Goal: Find contact information: Find contact information

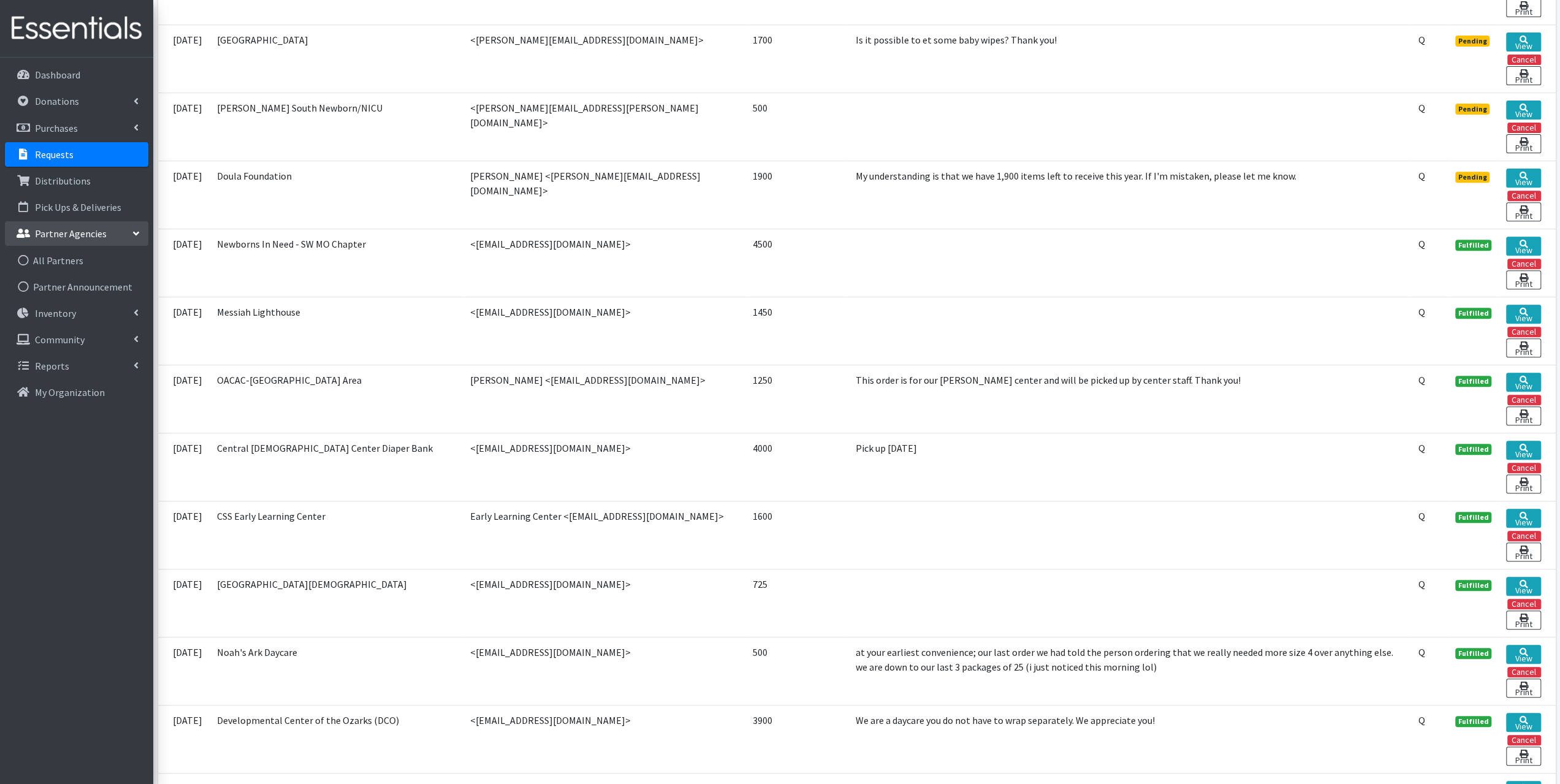
scroll to position [552, 0]
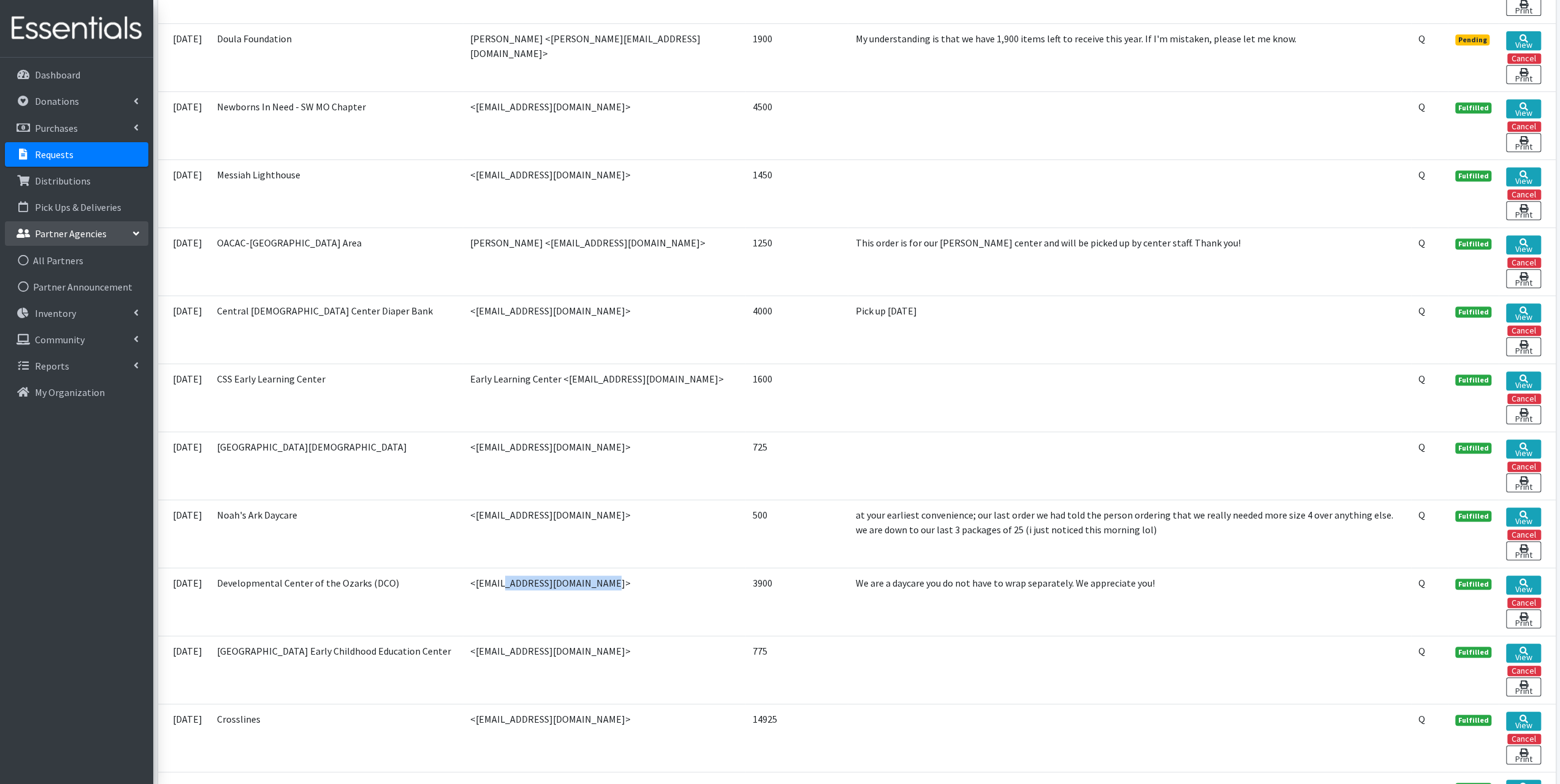
drag, startPoint x: 562, startPoint y: 567, endPoint x: 466, endPoint y: 579, distance: 96.7
click at [466, 579] on td "<jstacye@dcoonline.com>" at bounding box center [604, 601] width 282 height 68
copy td "[EMAIL_ADDRESS][DOMAIN_NAME]"
drag, startPoint x: 576, startPoint y: 436, endPoint x: 466, endPoint y: 450, distance: 110.9
click at [466, 450] on td "<gen@theheightschurch.net>" at bounding box center [604, 465] width 282 height 68
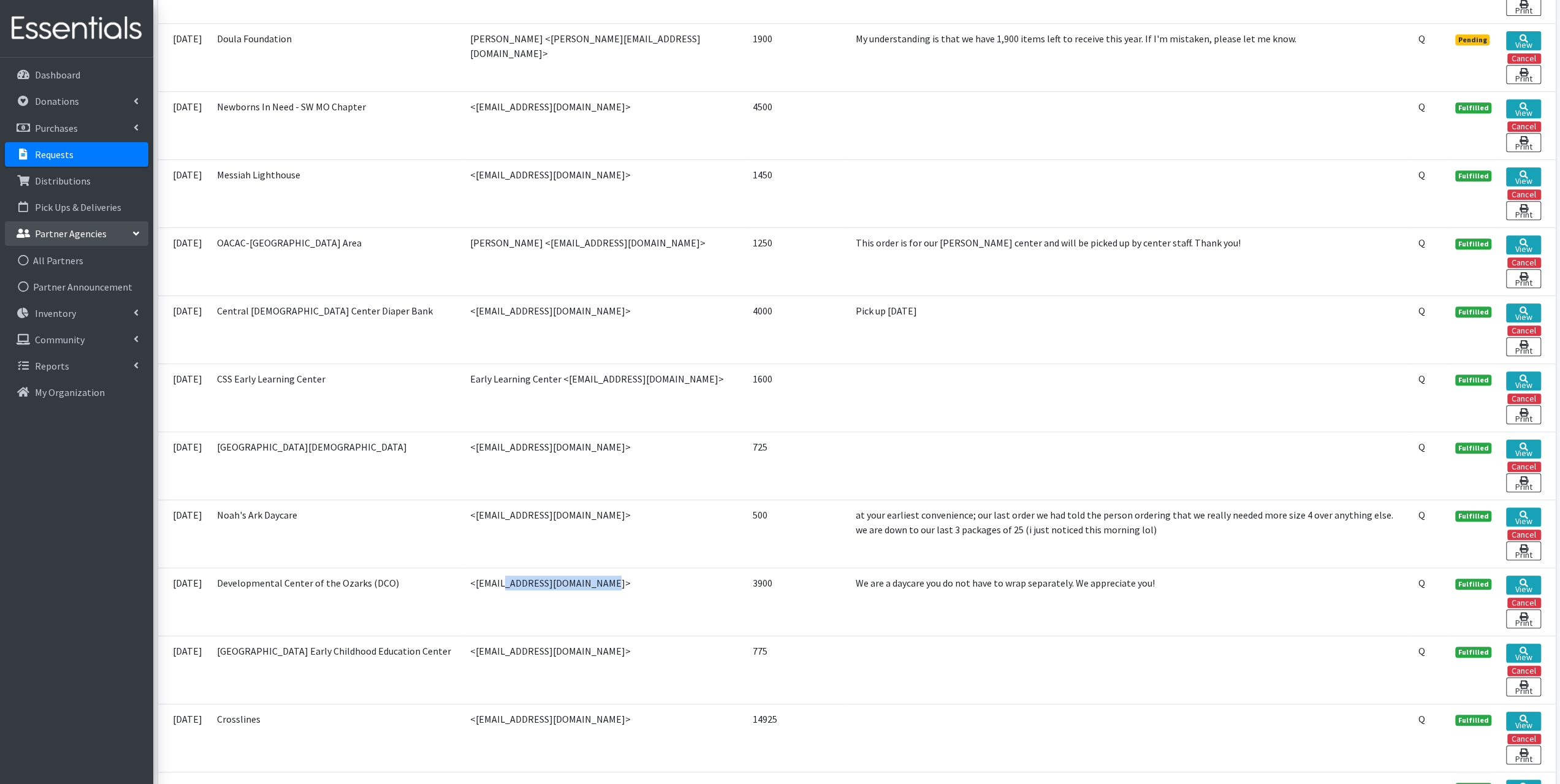
copy td "gen@theheightschurch.net"
click at [638, 450] on td "<gen@theheightschurch.net>" at bounding box center [604, 465] width 282 height 68
drag, startPoint x: 576, startPoint y: 436, endPoint x: 467, endPoint y: 431, distance: 109.1
click at [467, 431] on td "<gen@theheightschurch.net>" at bounding box center [604, 465] width 282 height 68
copy td "gen@theheightschurch.net"
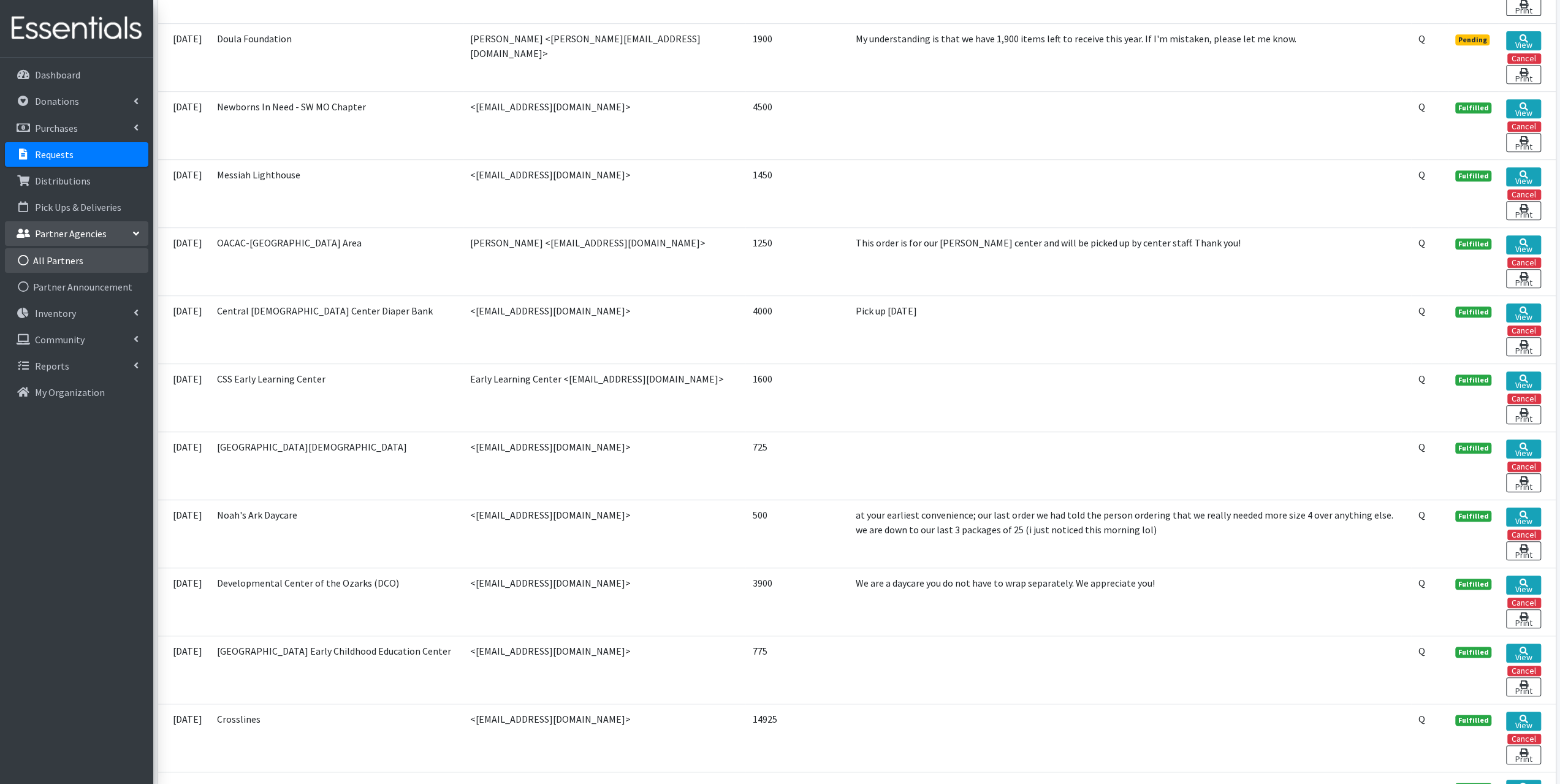
click at [72, 262] on link "All Partners" at bounding box center [76, 260] width 144 height 24
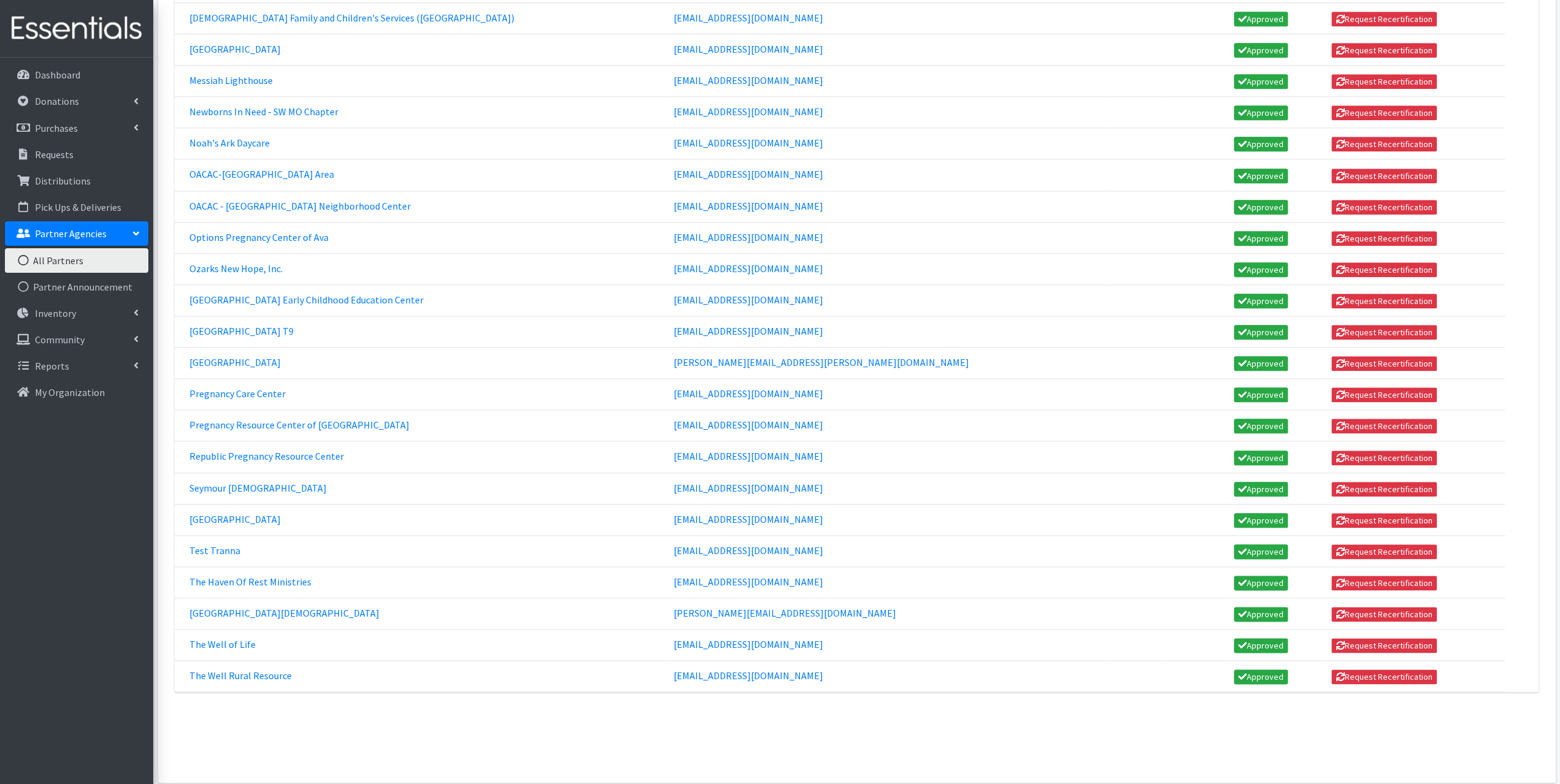
scroll to position [1213, 0]
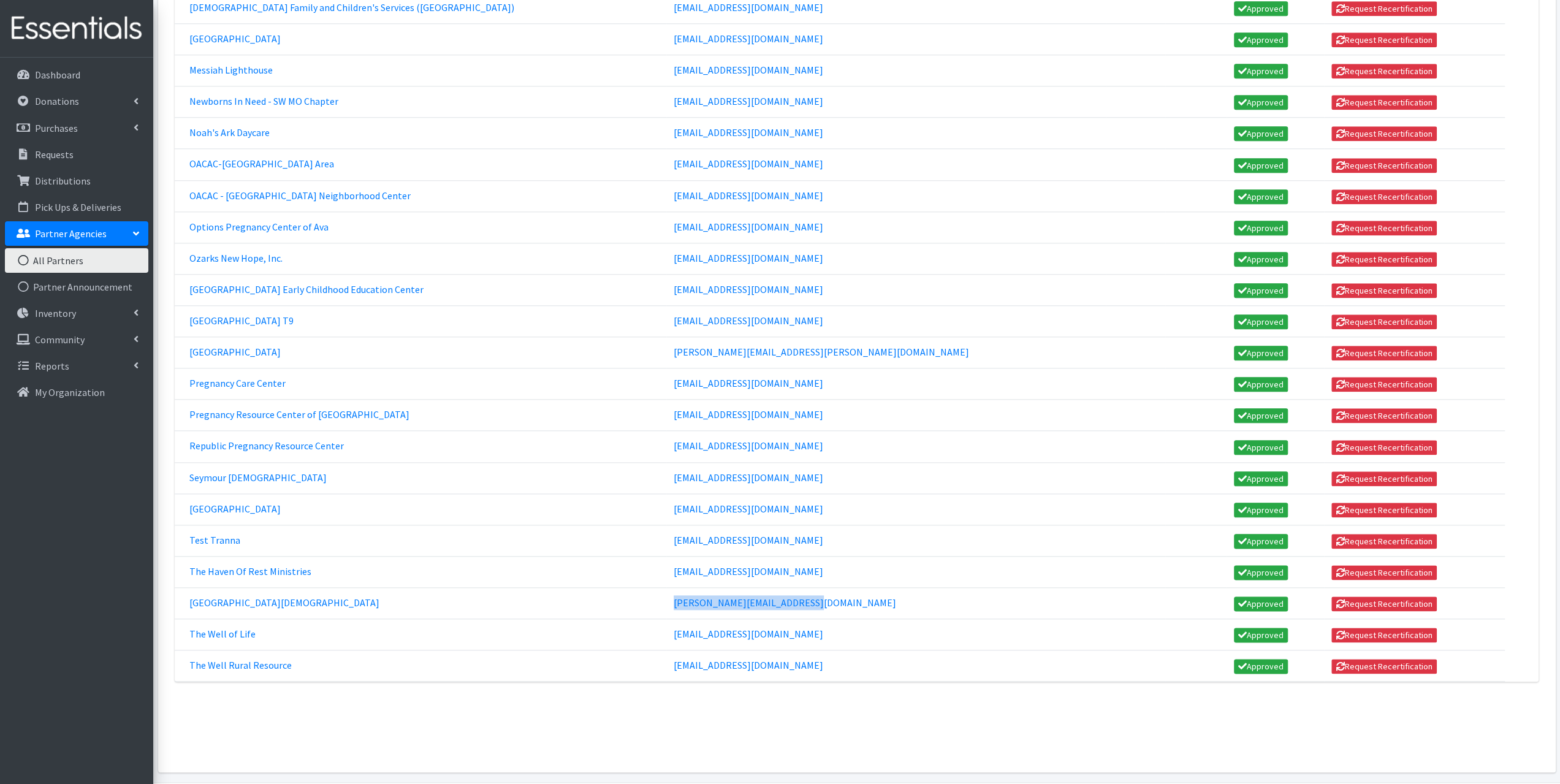
drag, startPoint x: 858, startPoint y: 560, endPoint x: 720, endPoint y: 568, distance: 138.2
click at [720, 588] on td "[PERSON_NAME][EMAIL_ADDRESS][DOMAIN_NAME]" at bounding box center [886, 603] width 440 height 31
copy link "[PERSON_NAME][EMAIL_ADDRESS][DOMAIN_NAME]"
click at [63, 157] on p "Requests" at bounding box center [54, 154] width 39 height 13
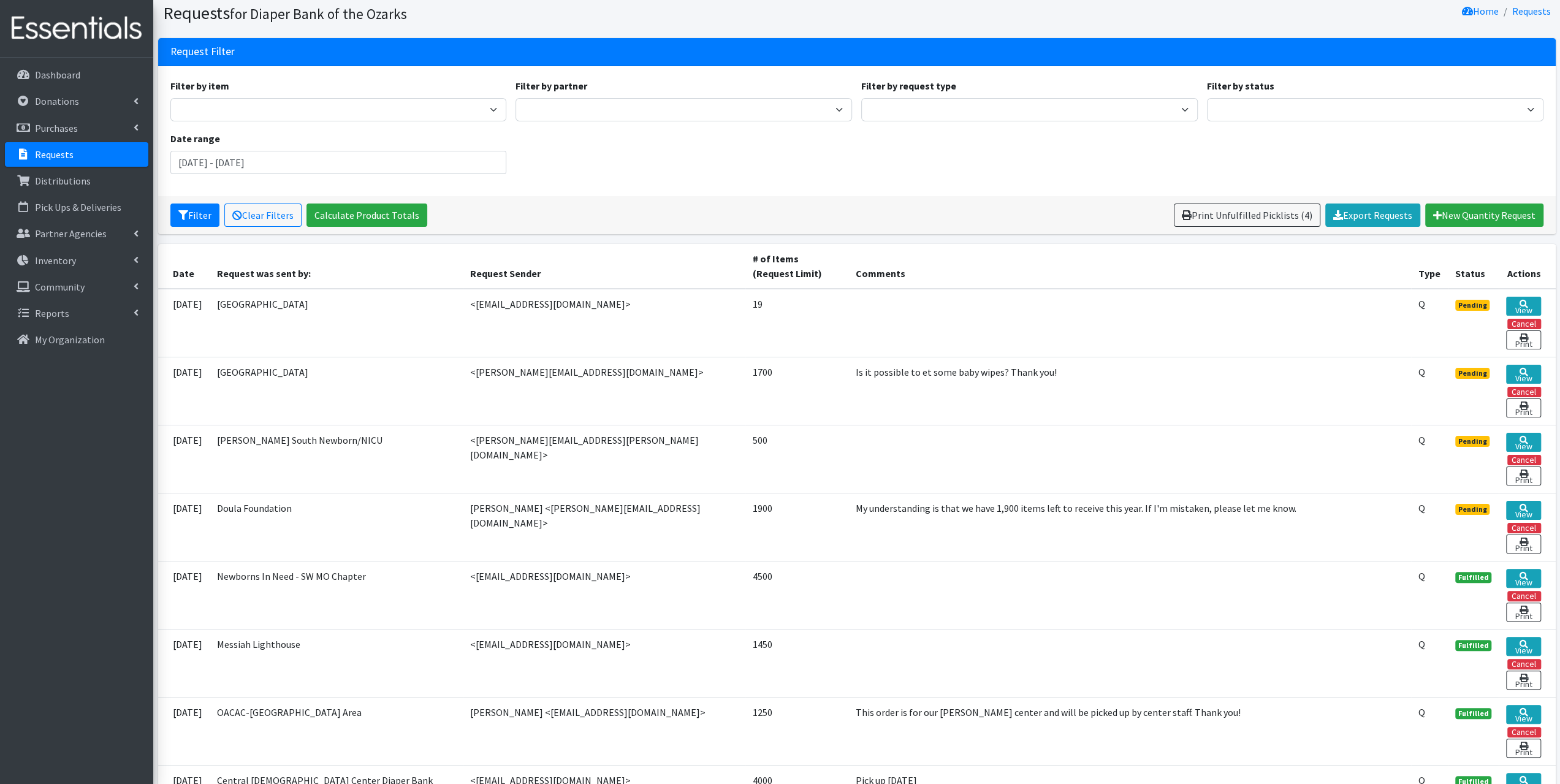
scroll to position [61, 0]
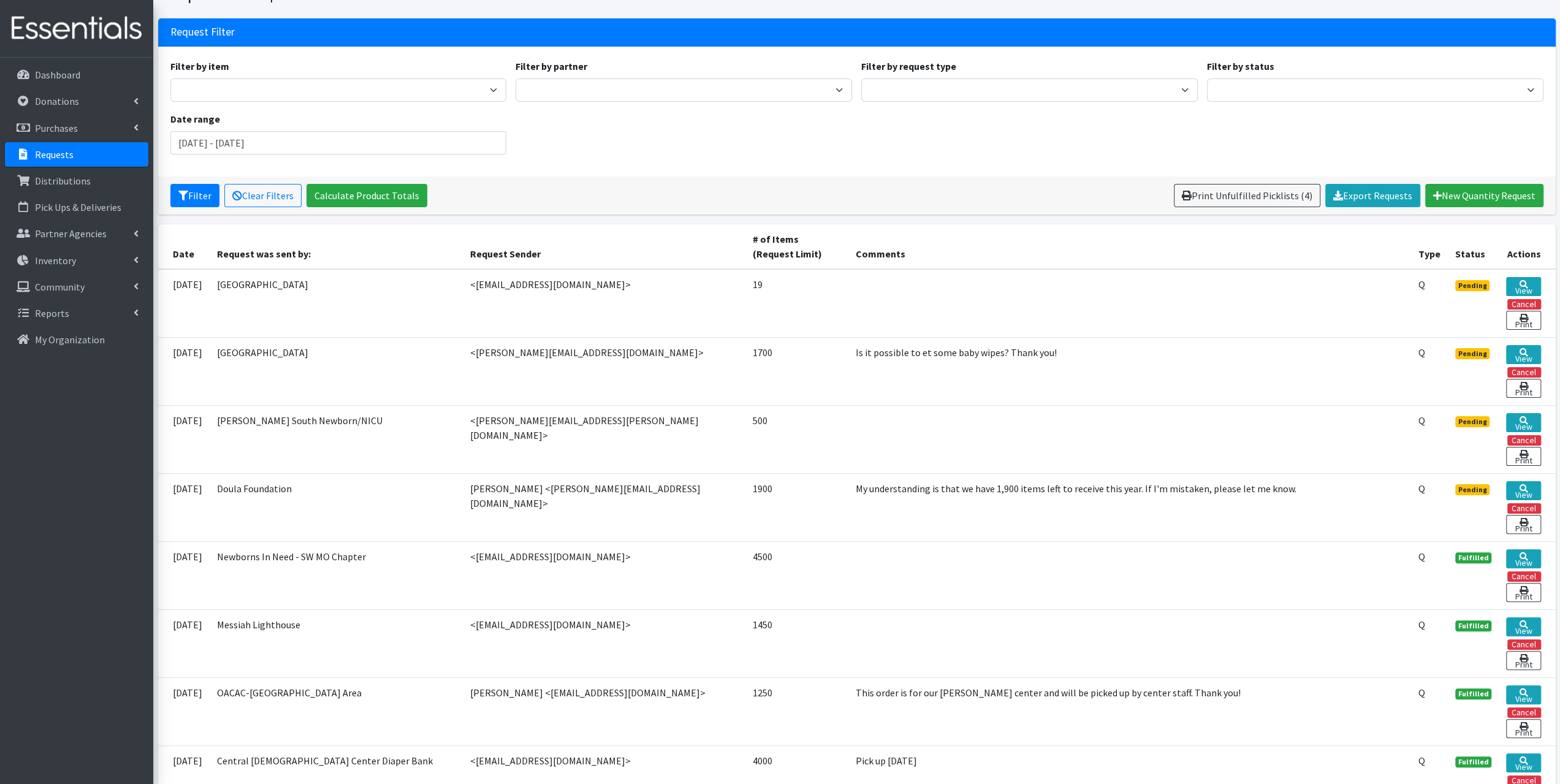
drag, startPoint x: 566, startPoint y: 553, endPoint x: 466, endPoint y: 554, distance: 100.0
click at [466, 554] on td "<shullski@centurylink.net>" at bounding box center [604, 575] width 282 height 68
copy td "[EMAIL_ADDRESS][DOMAIN_NAME]"
drag, startPoint x: 605, startPoint y: 619, endPoint x: 467, endPoint y: 625, distance: 138.1
click at [467, 625] on td "<messiahlighthousefsc@gmail.com>" at bounding box center [604, 642] width 282 height 68
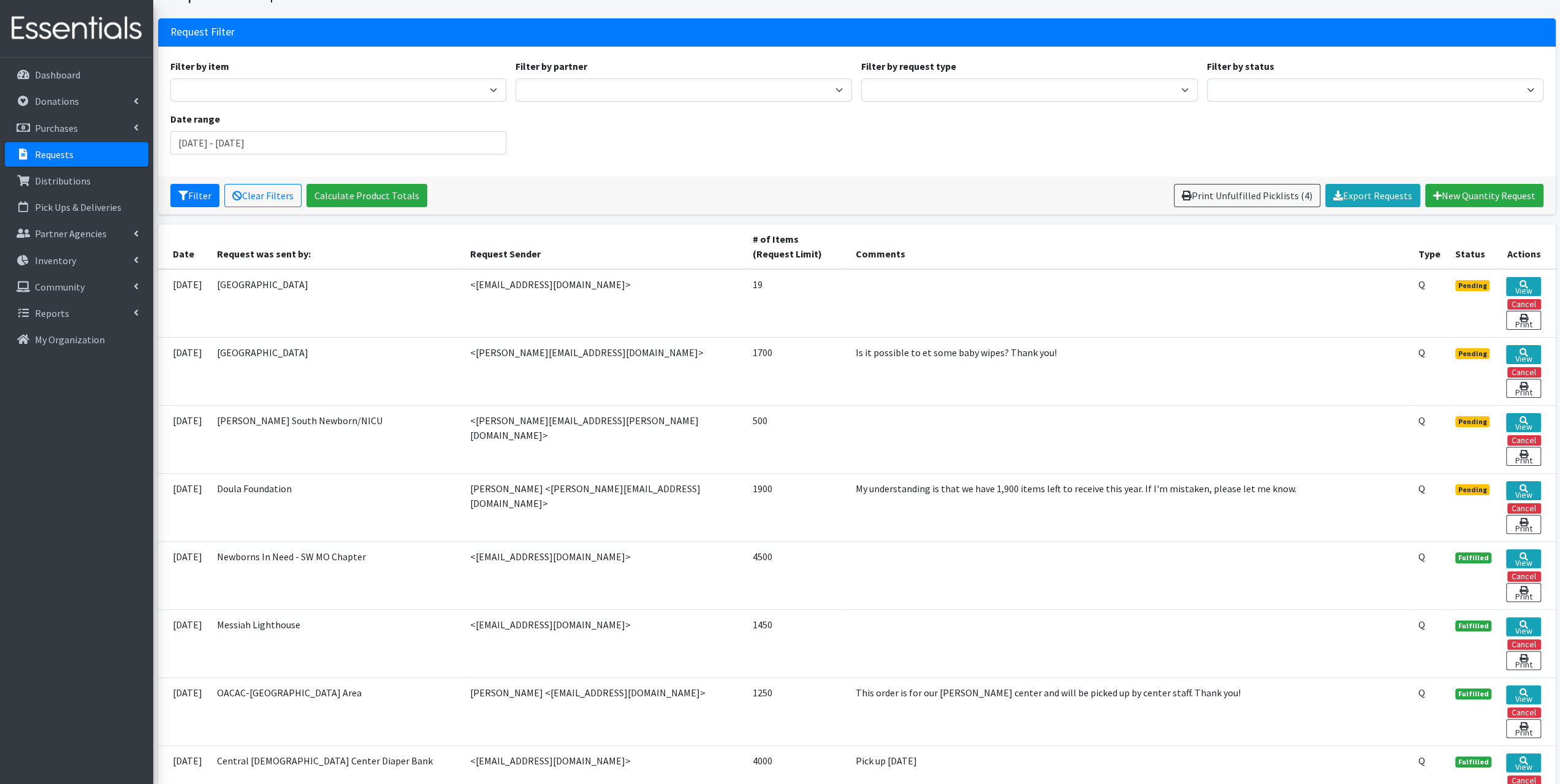
copy td "[EMAIL_ADDRESS][DOMAIN_NAME]"
drag, startPoint x: 575, startPoint y: 685, endPoint x: 513, endPoint y: 692, distance: 62.4
click at [513, 692] on td "Jaci Collins <jcollins@oac.ac>" at bounding box center [604, 711] width 282 height 68
copy td "jcollins@oac.ac"
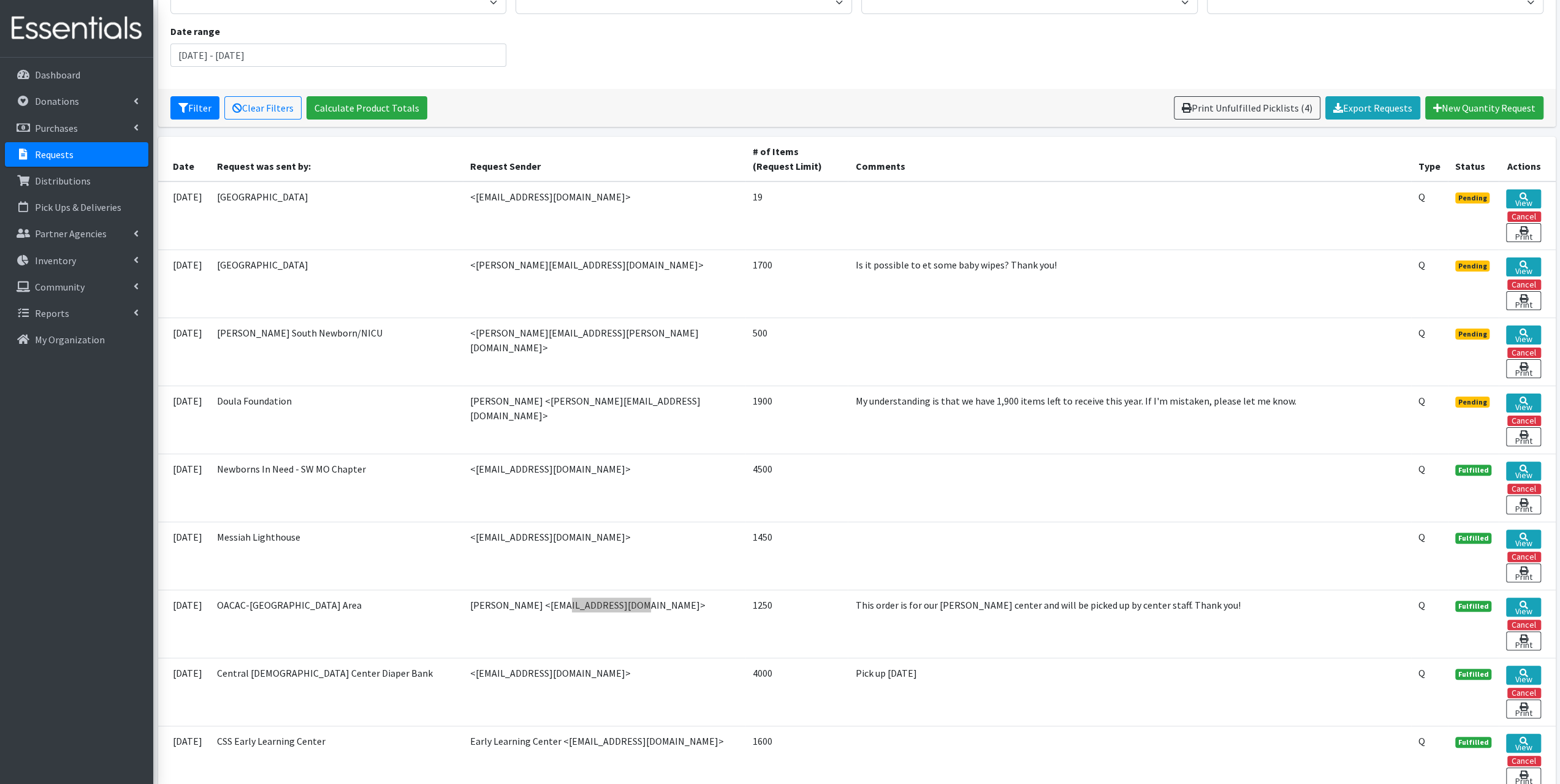
scroll to position [245, 0]
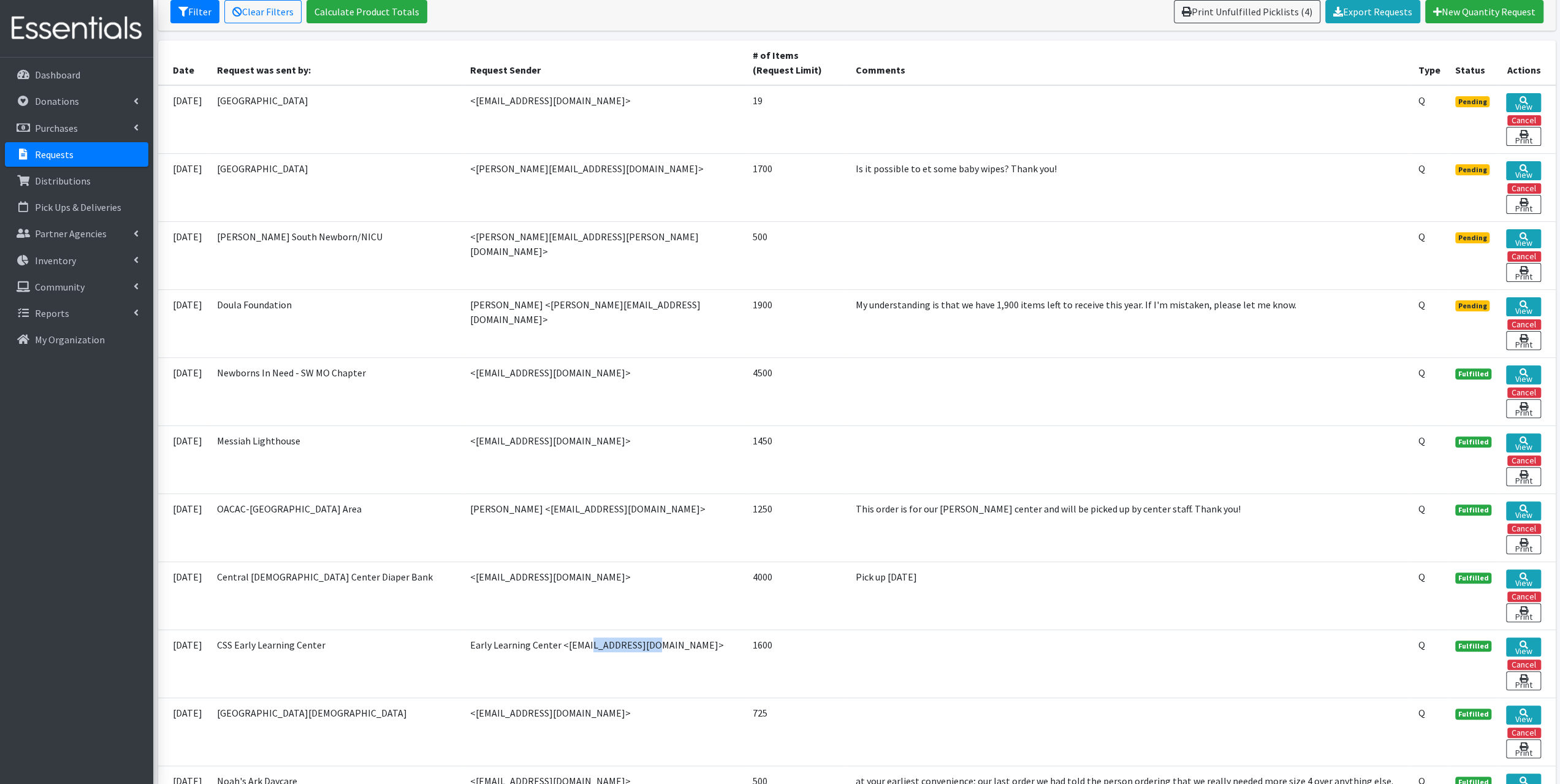
drag, startPoint x: 618, startPoint y: 637, endPoint x: 643, endPoint y: 682, distance: 51.5
click at [555, 639] on td "Early Learning Center <elc@cssmo.org>" at bounding box center [604, 663] width 282 height 68
copy td "[EMAIL_ADDRESS][DOMAIN_NAME]"
